Goal: Check status: Check status

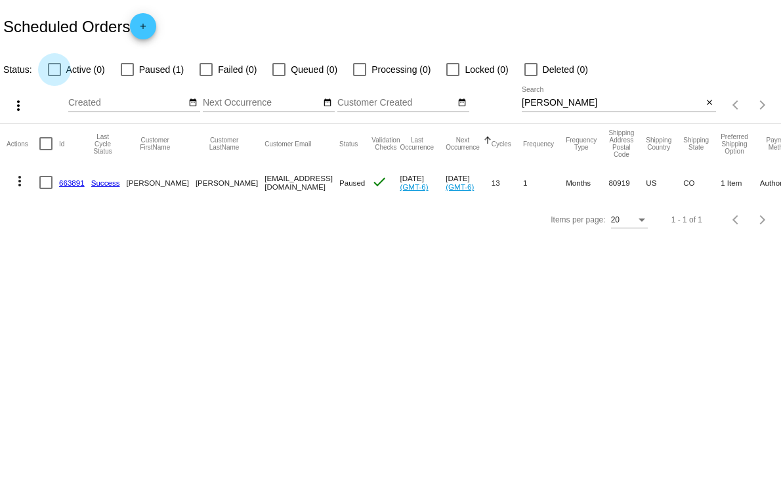
click at [57, 68] on div at bounding box center [54, 69] width 13 height 13
click at [54, 76] on input "Active (0)" at bounding box center [54, 76] width 1 height 1
checkbox input "true"
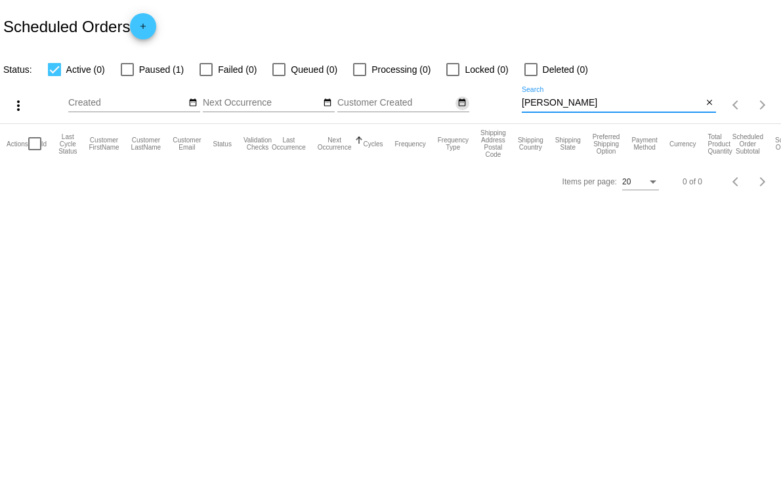
drag, startPoint x: 568, startPoint y: 99, endPoint x: 462, endPoint y: 102, distance: 106.3
click at [462, 102] on div "more_vert Aug Jan Feb Mar [DATE]" at bounding box center [390, 100] width 781 height 47
type input "[PERSON_NAME]"
click at [129, 70] on div at bounding box center [127, 69] width 13 height 13
click at [127, 76] on input "Paused (0)" at bounding box center [127, 76] width 1 height 1
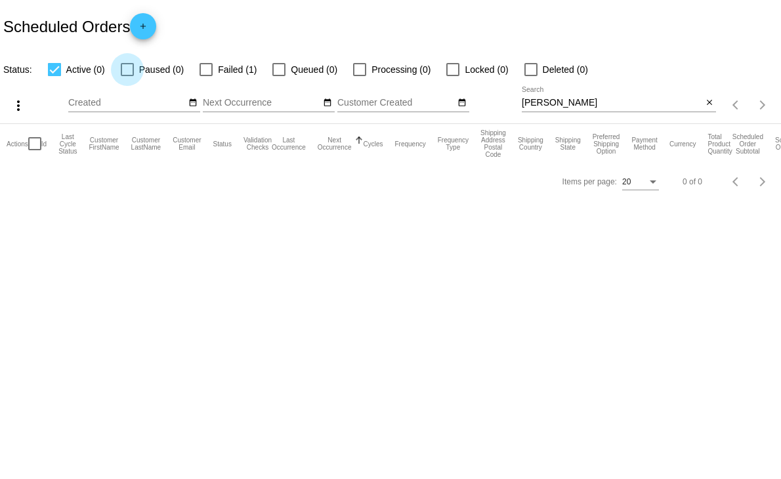
checkbox input "true"
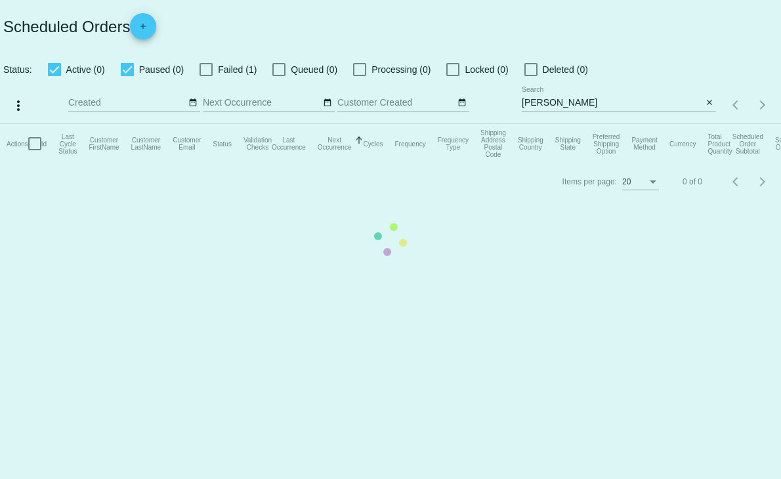
click at [51, 124] on mat-table "Actions Id Last Cycle Status Customer FirstName Customer LastName Customer Emai…" at bounding box center [390, 143] width 781 height 39
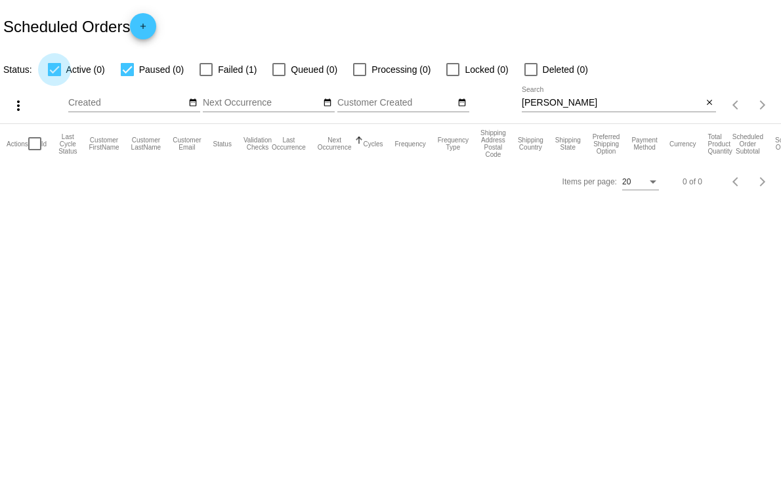
click at [55, 74] on div at bounding box center [54, 69] width 13 height 13
click at [54, 76] on input "Active (0)" at bounding box center [54, 76] width 1 height 1
checkbox input "false"
click at [127, 70] on div at bounding box center [127, 69] width 13 height 13
click at [127, 76] on input "Paused (0)" at bounding box center [127, 76] width 1 height 1
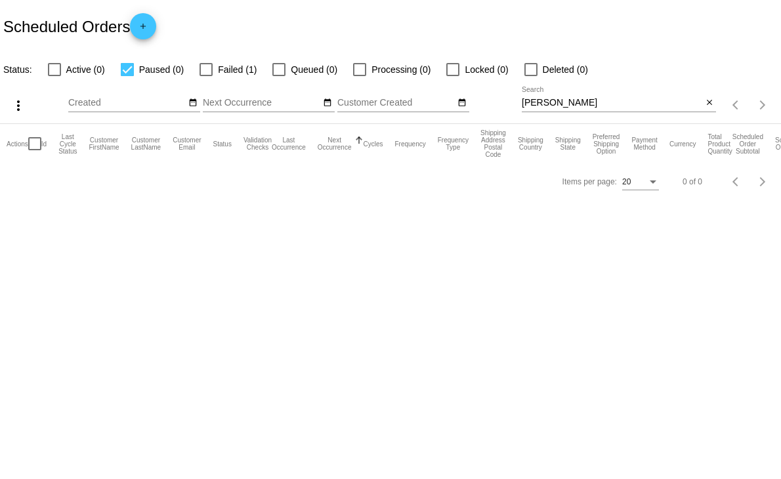
checkbox input "false"
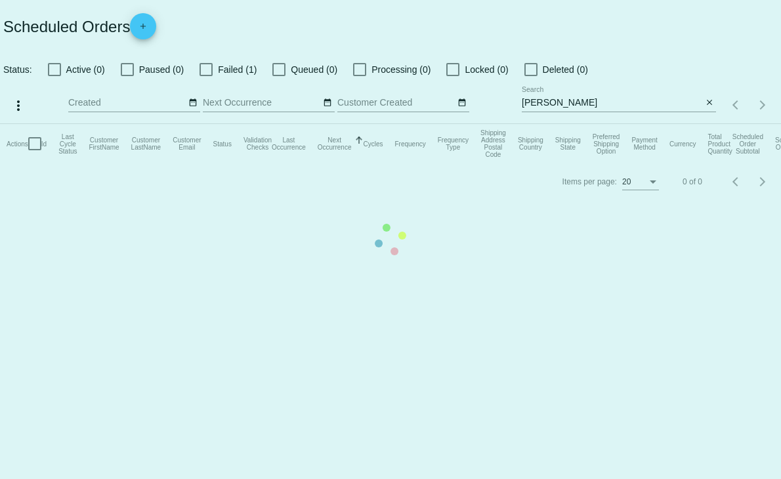
click at [205, 124] on mat-table "Actions Id Last Cycle Status Customer FirstName Customer LastName Customer Emai…" at bounding box center [390, 143] width 781 height 39
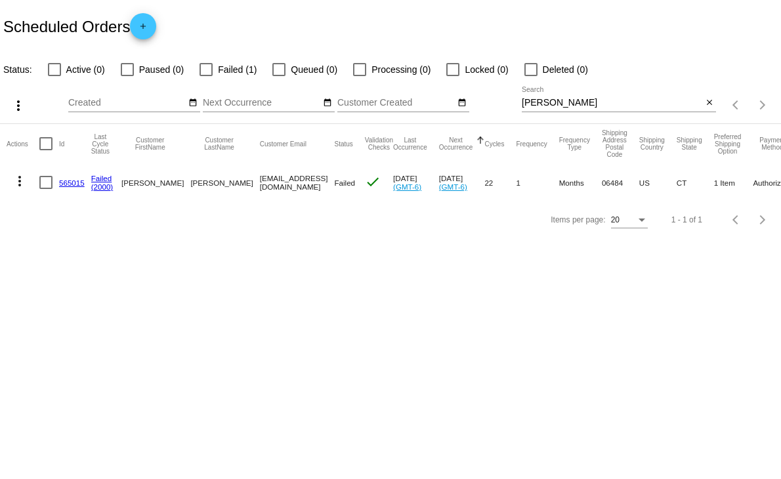
click at [66, 180] on link "565015" at bounding box center [72, 182] width 26 height 9
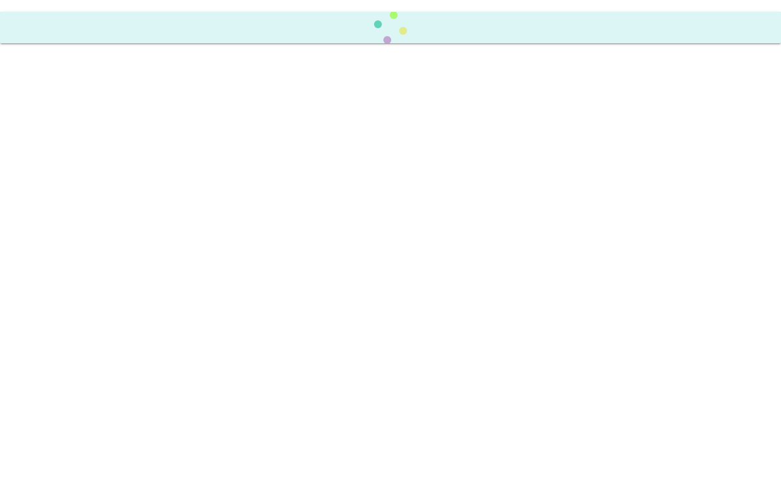
click at [66, 180] on body at bounding box center [390, 239] width 781 height 479
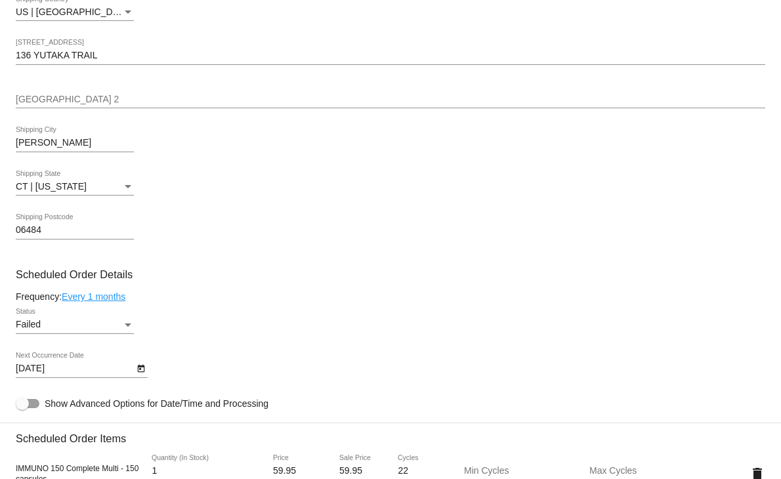
scroll to position [583, 0]
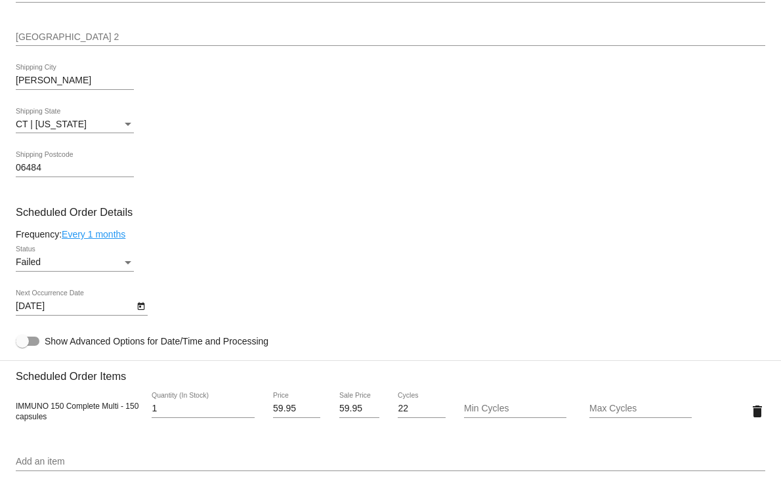
click at [228, 236] on div "Frequency: Every 1 months" at bounding box center [390, 234] width 749 height 10
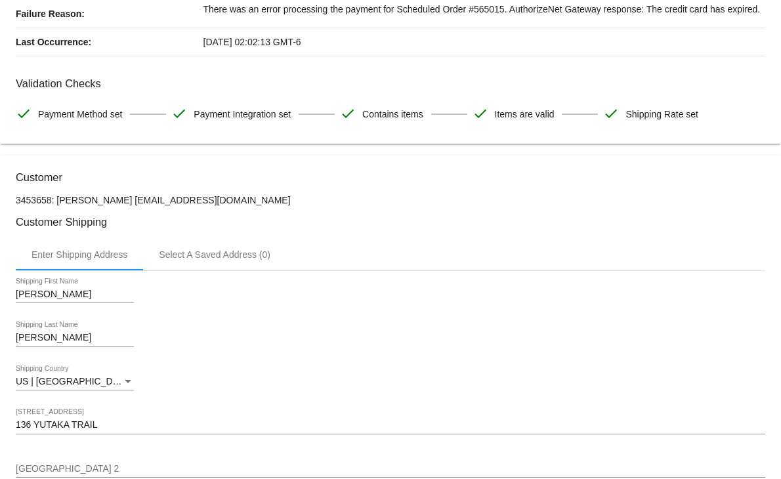
scroll to position [218, 0]
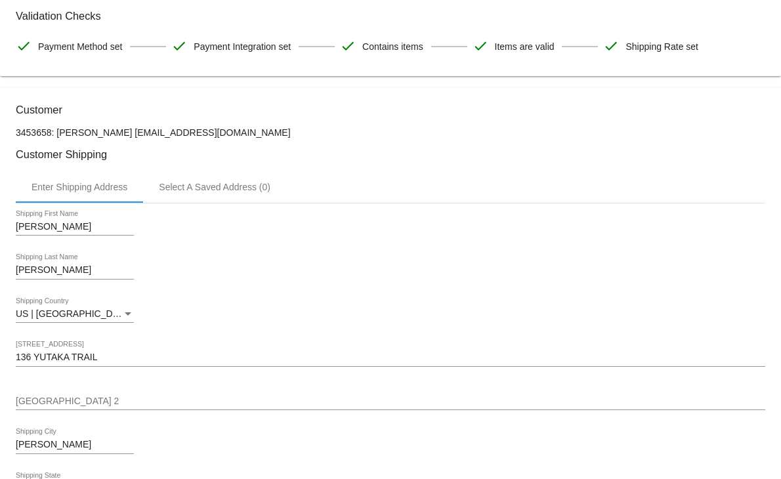
click at [282, 269] on div "[PERSON_NAME] Shipping Last Name" at bounding box center [390, 272] width 749 height 37
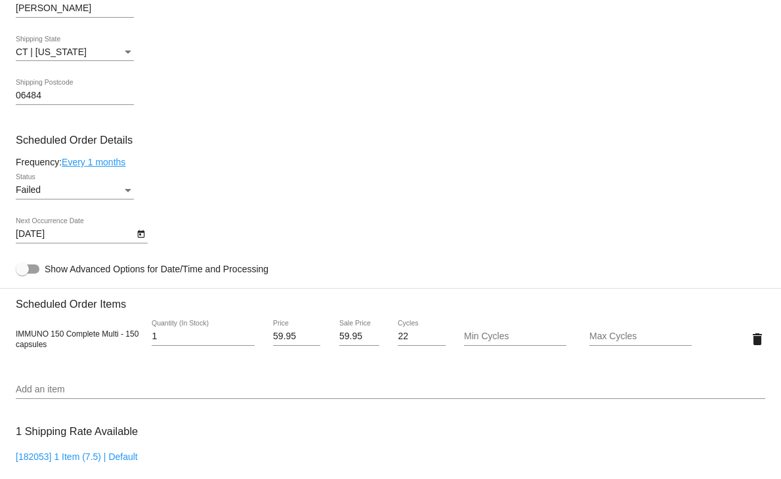
scroll to position [656, 0]
